Goal: Transaction & Acquisition: Register for event/course

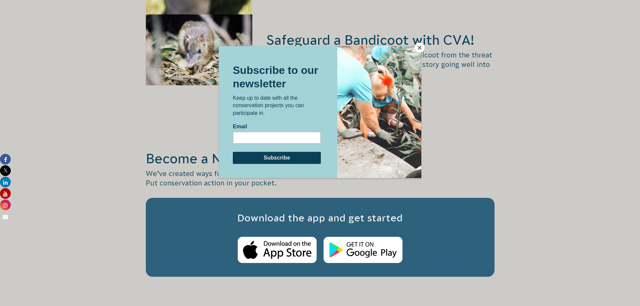
scroll to position [1042, 0]
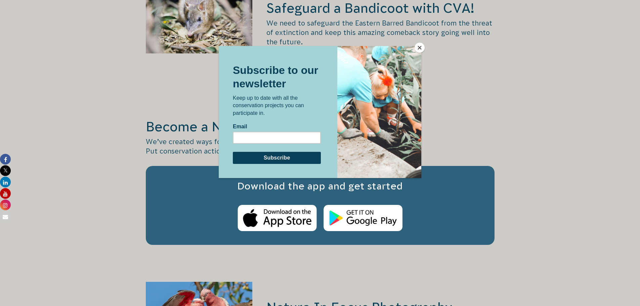
click at [420, 48] on button "Close" at bounding box center [420, 48] width 10 height 10
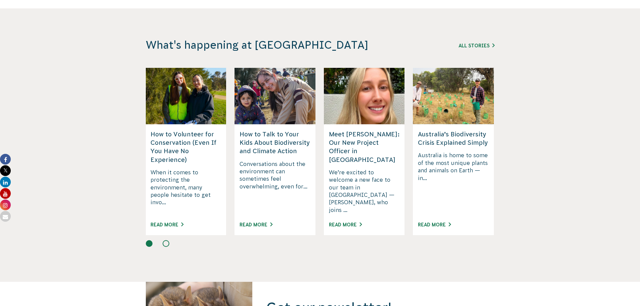
scroll to position [1681, 0]
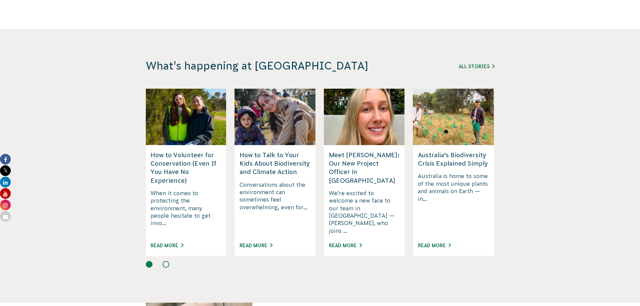
click at [167, 261] on button at bounding box center [166, 264] width 7 height 7
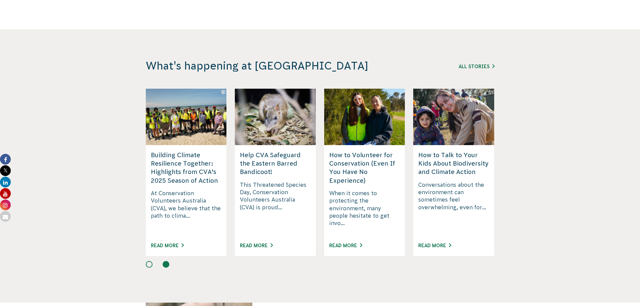
click at [151, 261] on button at bounding box center [149, 264] width 7 height 7
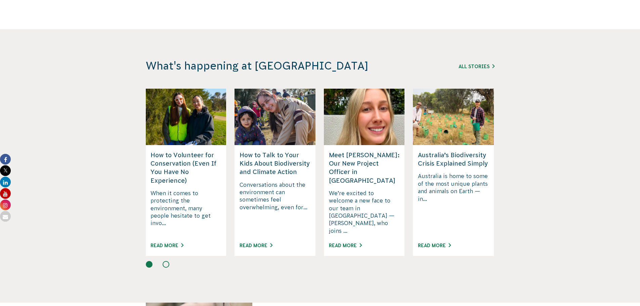
click at [148, 261] on button at bounding box center [149, 264] width 7 height 7
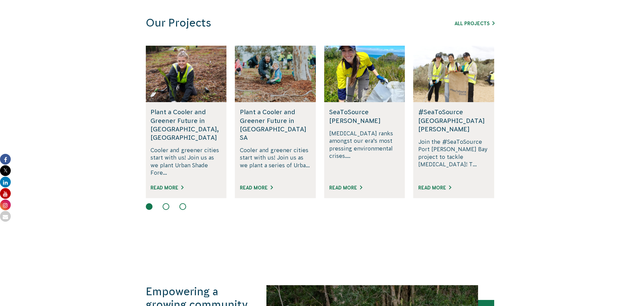
scroll to position [403, 0]
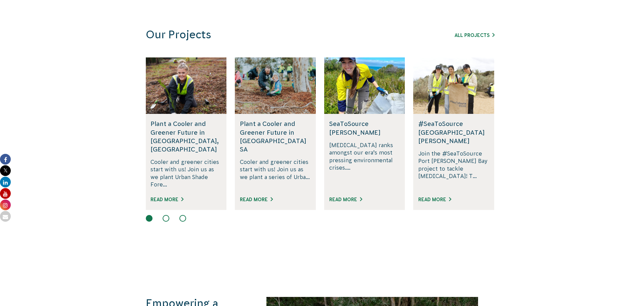
click at [168, 215] on button at bounding box center [166, 218] width 7 height 7
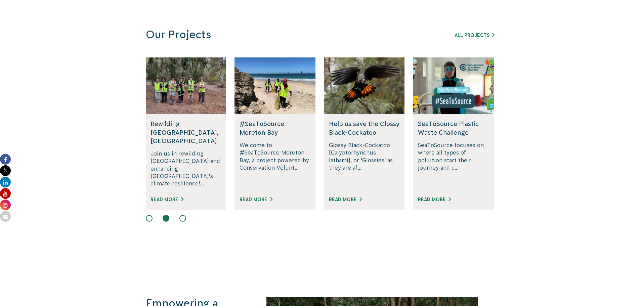
click at [182, 215] on button at bounding box center [183, 218] width 7 height 7
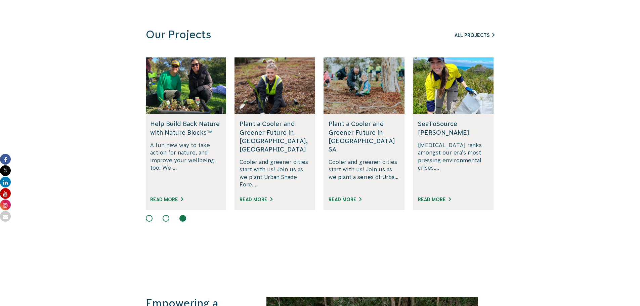
click at [490, 36] on link "All Projects" at bounding box center [475, 35] width 40 height 5
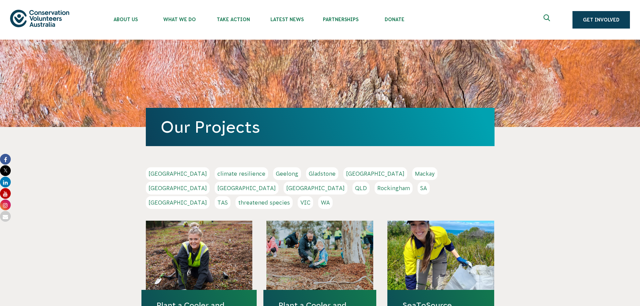
click at [210, 182] on link "[GEOGRAPHIC_DATA]" at bounding box center [178, 188] width 64 height 13
click at [313, 196] on link "VIC" at bounding box center [305, 202] width 15 height 13
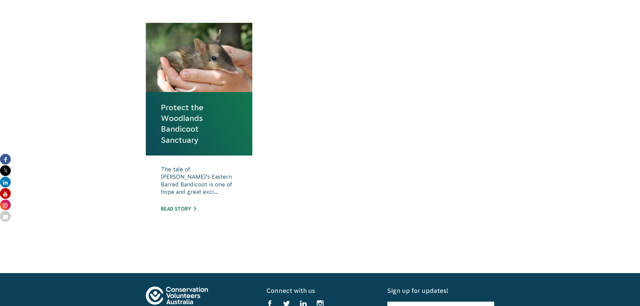
scroll to position [202, 0]
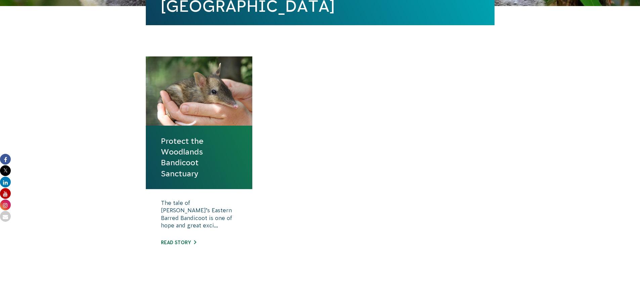
click at [196, 147] on link "Protect the Woodlands Bandicoot Sanctuary" at bounding box center [199, 157] width 77 height 43
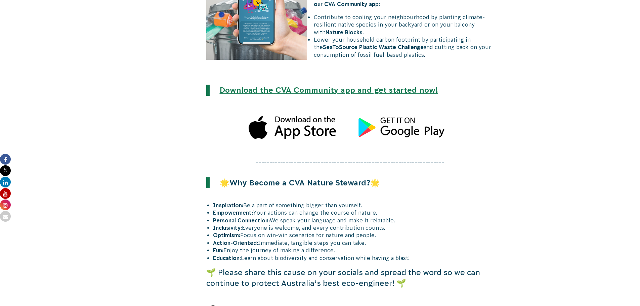
scroll to position [1782, 0]
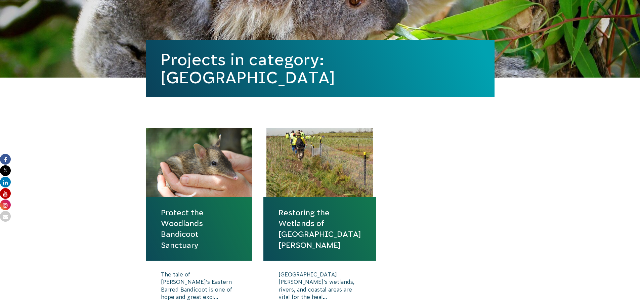
scroll to position [134, 0]
